Goal: Task Accomplishment & Management: Manage account settings

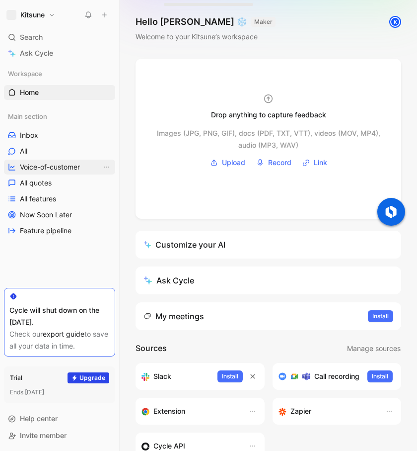
click at [50, 167] on span "Voice-of-customer" at bounding box center [50, 167] width 60 height 10
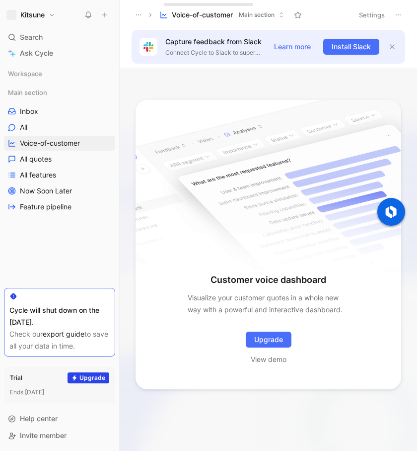
click at [32, 13] on h1 "Kitsune" at bounding box center [32, 14] width 24 height 9
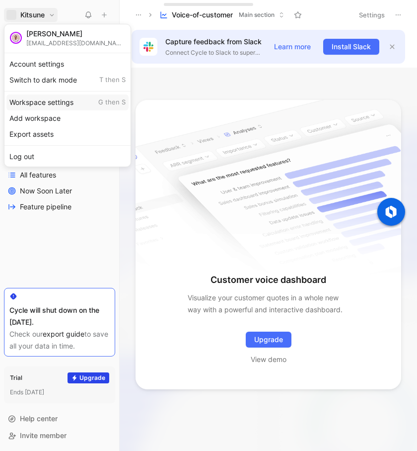
click at [40, 99] on div "Workspace settings G then S" at bounding box center [67, 102] width 122 height 16
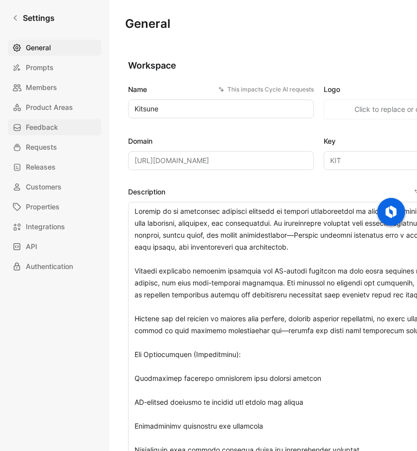
click at [36, 128] on span "Feedback" at bounding box center [42, 127] width 32 height 12
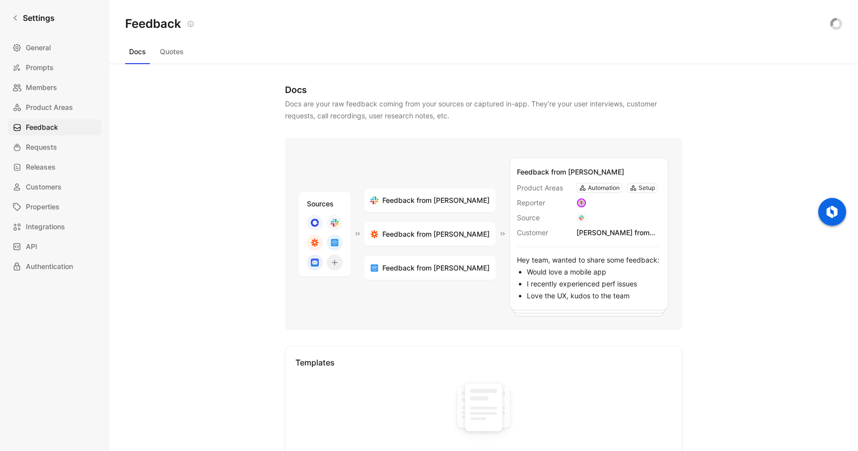
click at [180, 55] on button "Quotes" at bounding box center [172, 52] width 32 height 16
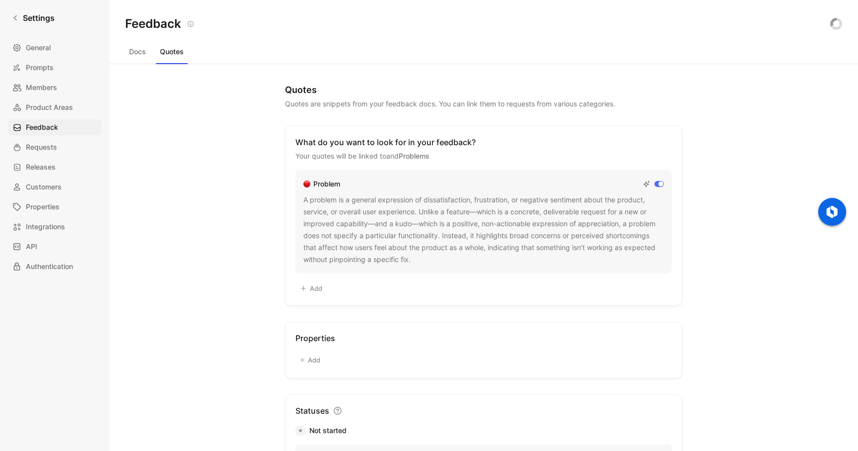
click at [317, 287] on button "Add" at bounding box center [311, 288] width 31 height 14
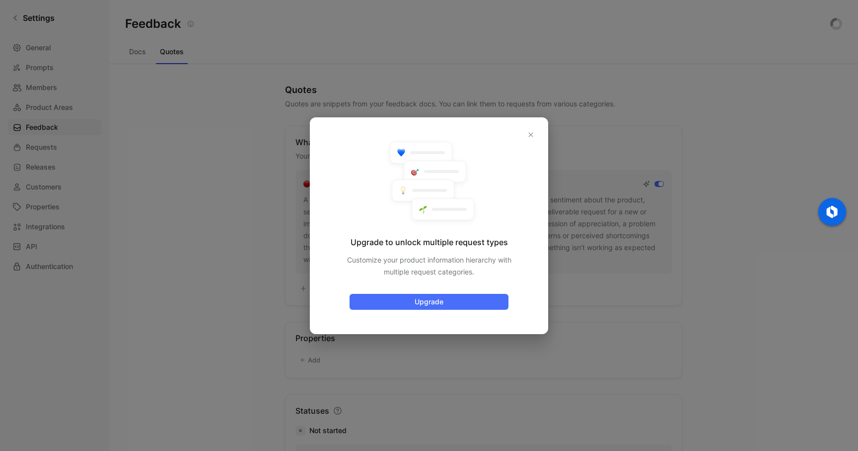
click at [417, 132] on div "Upgrade to unlock multiple request types Customize your product information hie…" at bounding box center [429, 225] width 238 height 217
click at [417, 134] on icon "button" at bounding box center [531, 135] width 6 height 6
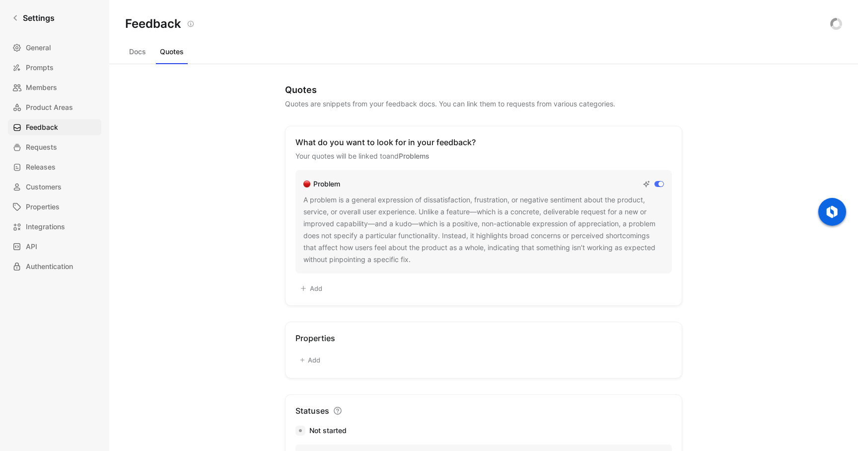
click at [316, 292] on button "Add" at bounding box center [311, 288] width 31 height 14
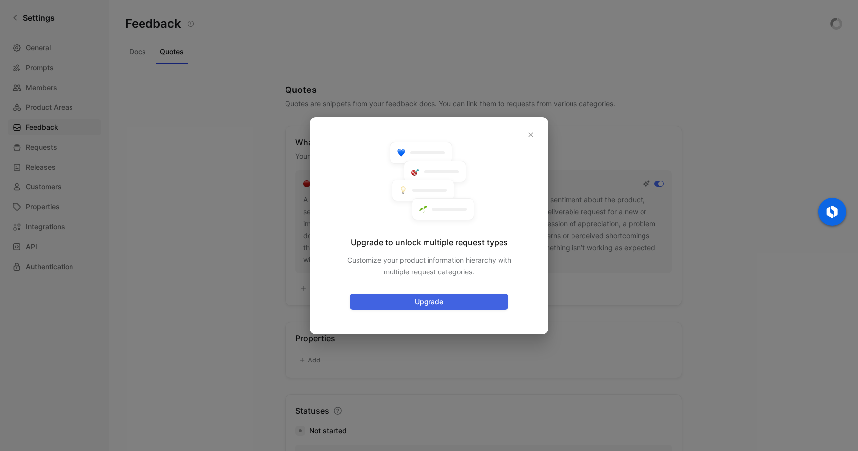
click at [417, 303] on span "Upgrade" at bounding box center [429, 302] width 142 height 12
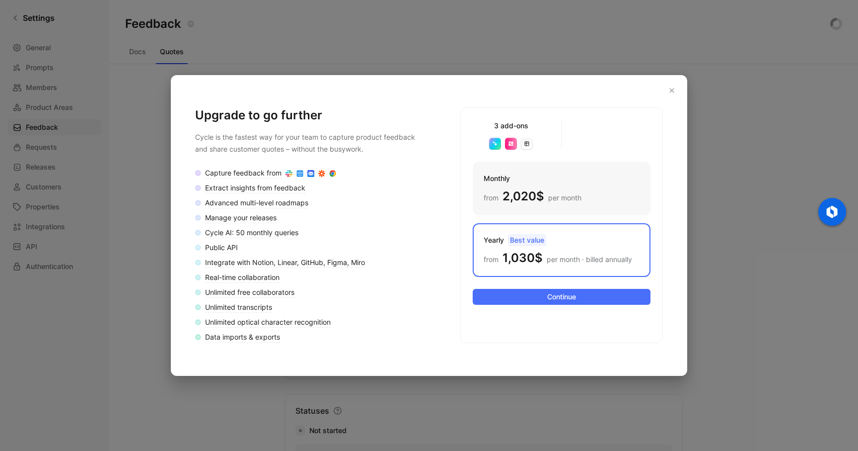
click at [332, 45] on div at bounding box center [429, 225] width 858 height 451
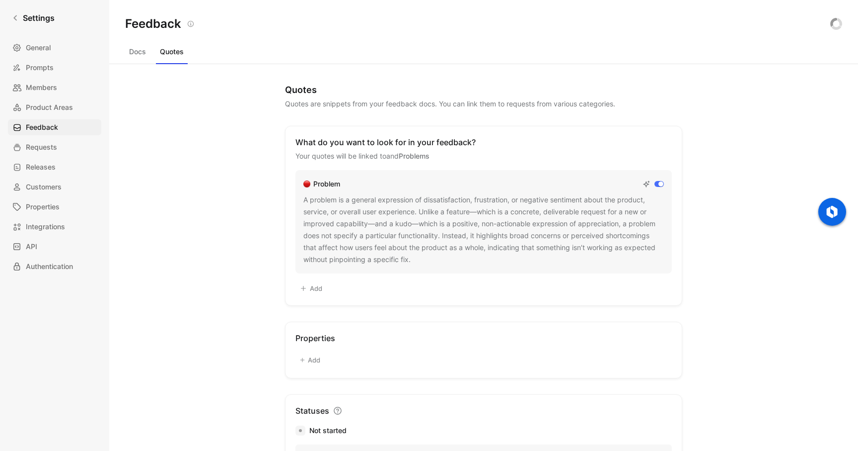
click at [137, 52] on button "Docs" at bounding box center [137, 52] width 25 height 16
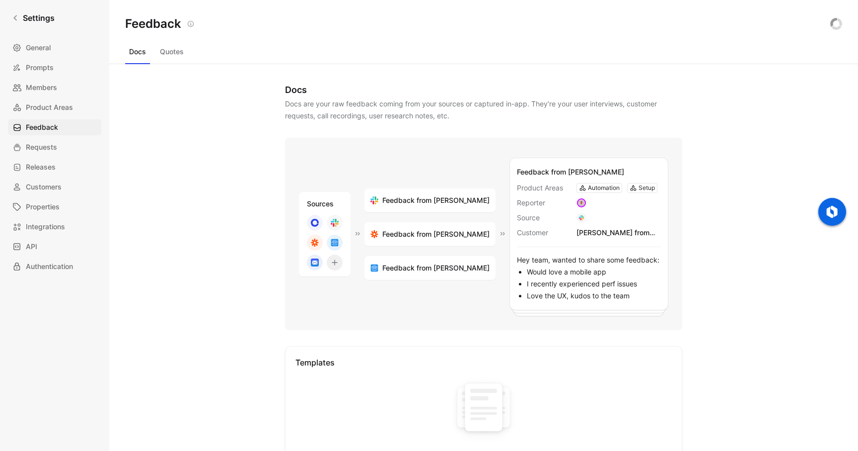
click at [173, 51] on button "Quotes" at bounding box center [172, 52] width 32 height 16
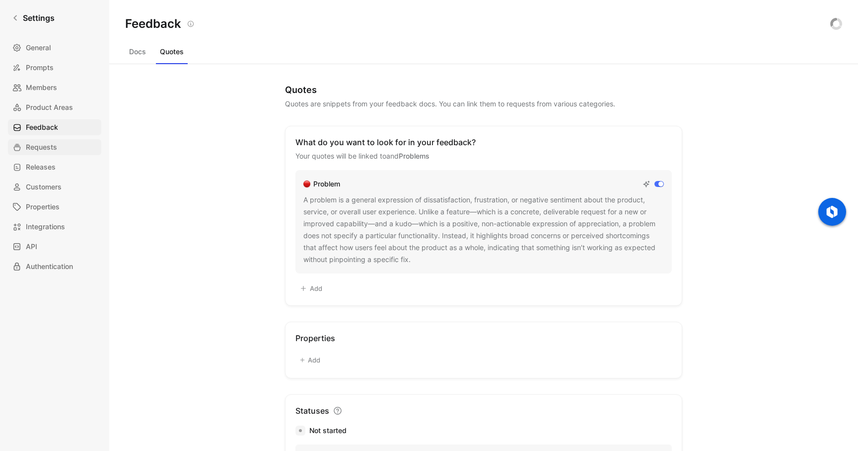
click at [39, 144] on span "Requests" at bounding box center [41, 147] width 31 height 12
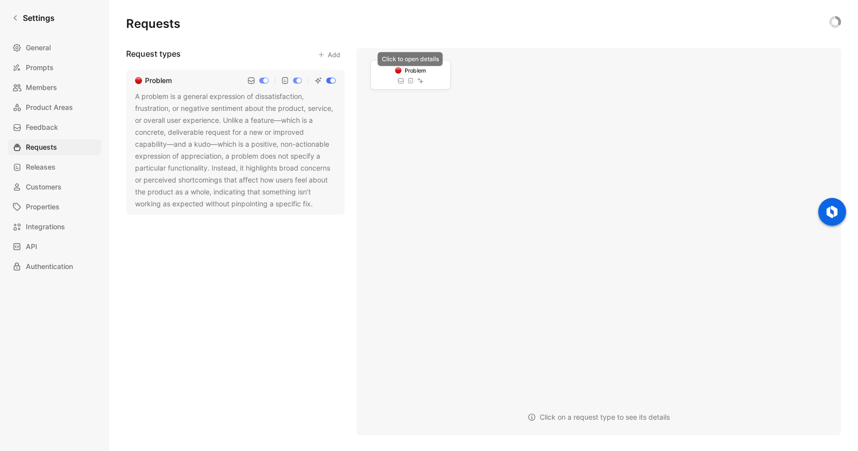
click at [406, 71] on span "Problem" at bounding box center [415, 70] width 21 height 9
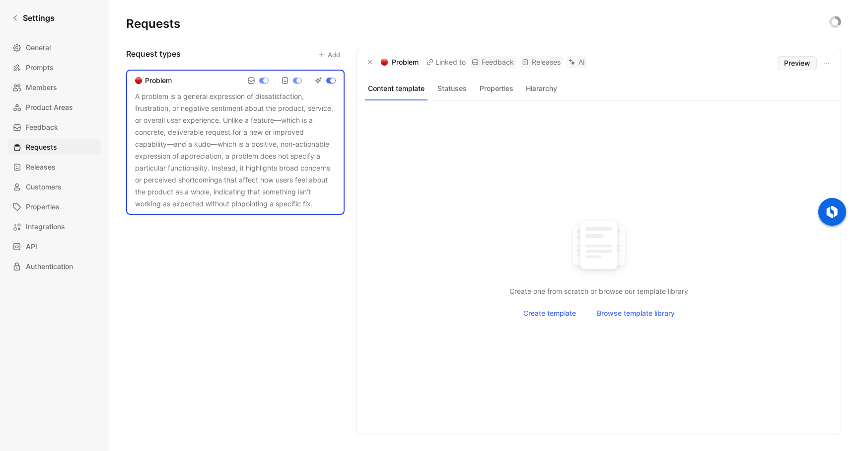
click at [417, 63] on span "Preview" at bounding box center [797, 63] width 26 height 12
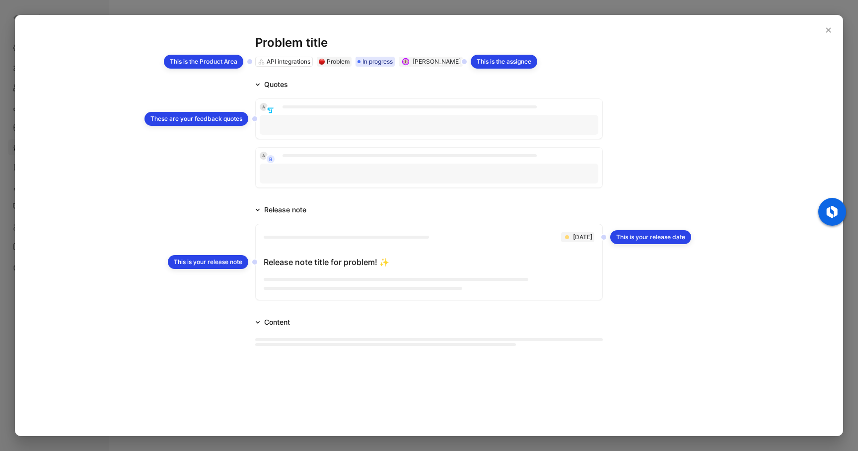
click at [353, 8] on div at bounding box center [429, 225] width 858 height 451
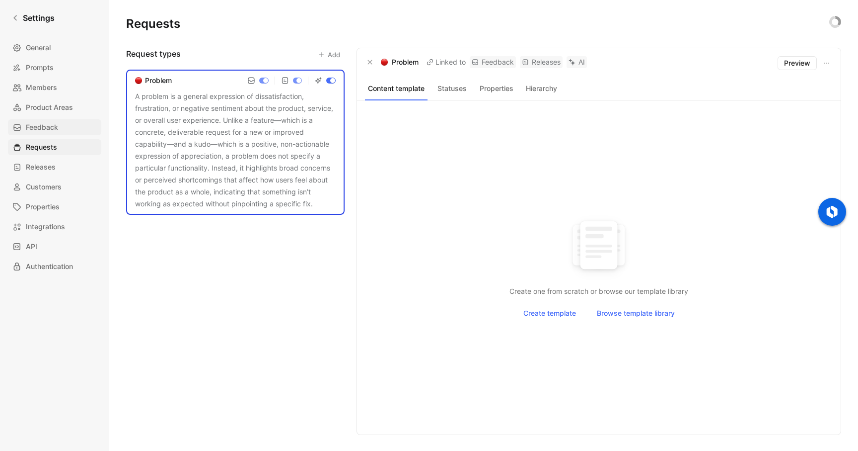
click at [41, 125] on span "Feedback" at bounding box center [42, 127] width 32 height 12
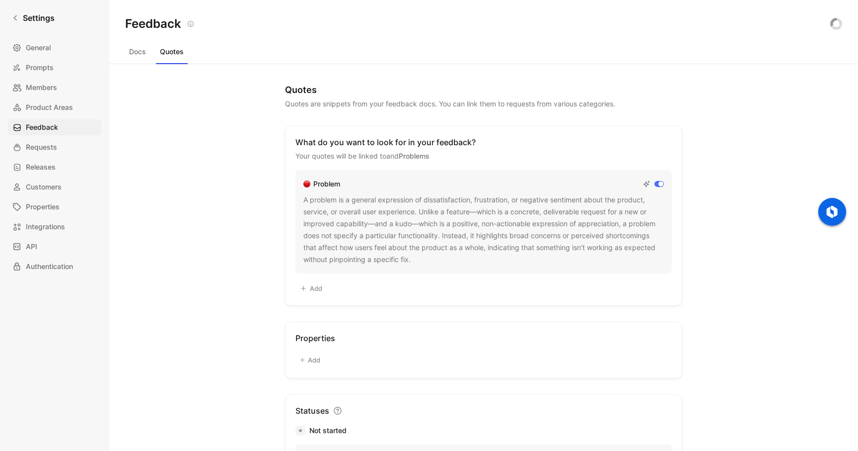
click at [138, 47] on button "Docs" at bounding box center [137, 52] width 25 height 16
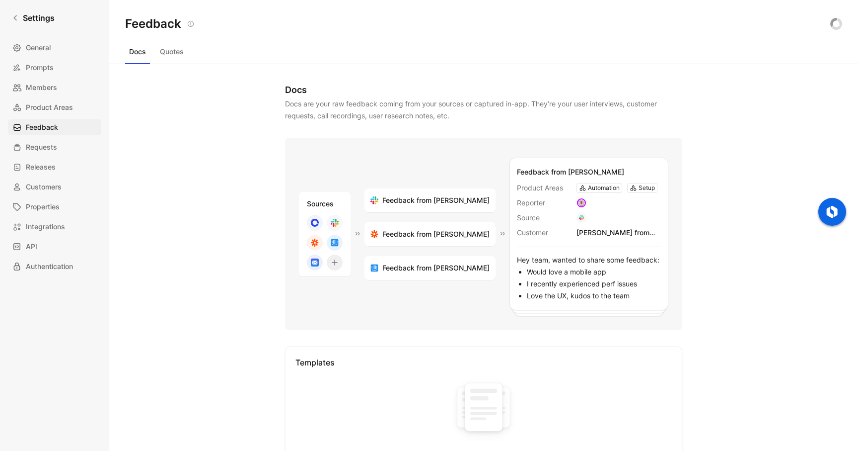
click at [173, 53] on button "Quotes" at bounding box center [172, 52] width 32 height 16
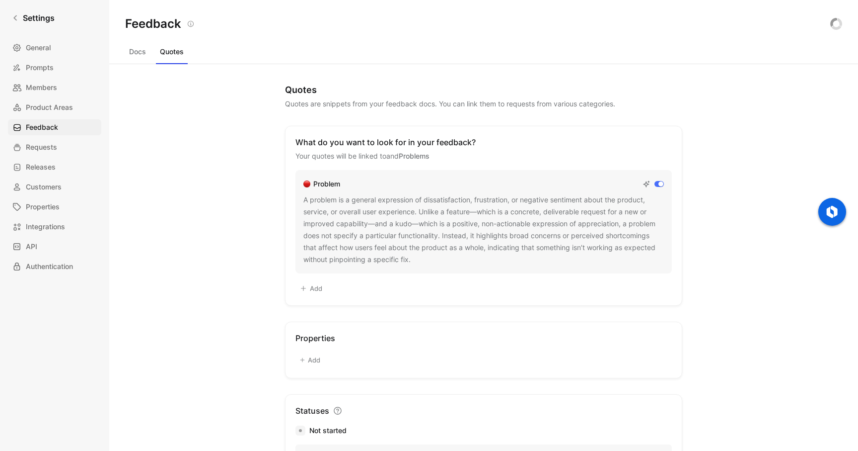
click at [417, 58] on div "Docs Quotes" at bounding box center [483, 54] width 717 height 20
click at [22, 14] on link "Settings" at bounding box center [33, 18] width 51 height 20
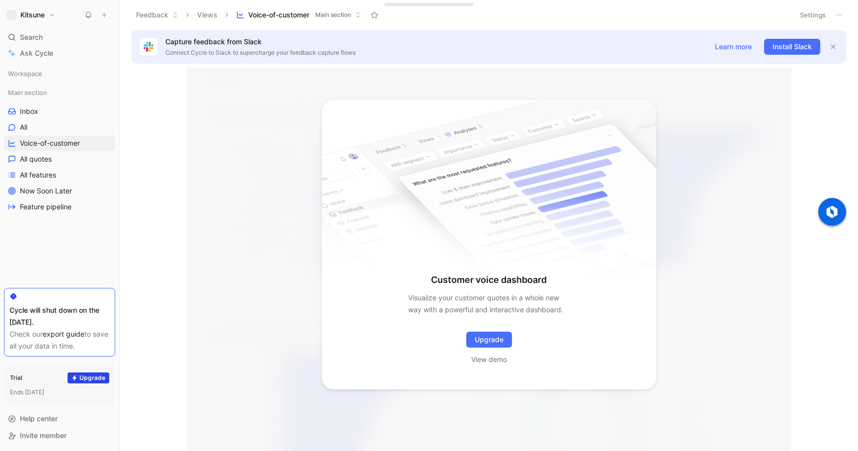
click at [40, 14] on h1 "Kitsune" at bounding box center [32, 14] width 24 height 9
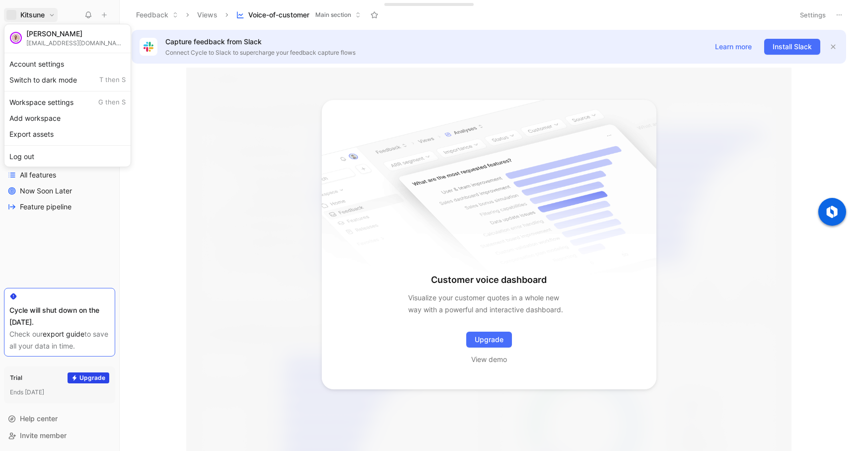
click at [152, 135] on div at bounding box center [429, 225] width 858 height 451
